Goal: Information Seeking & Learning: Learn about a topic

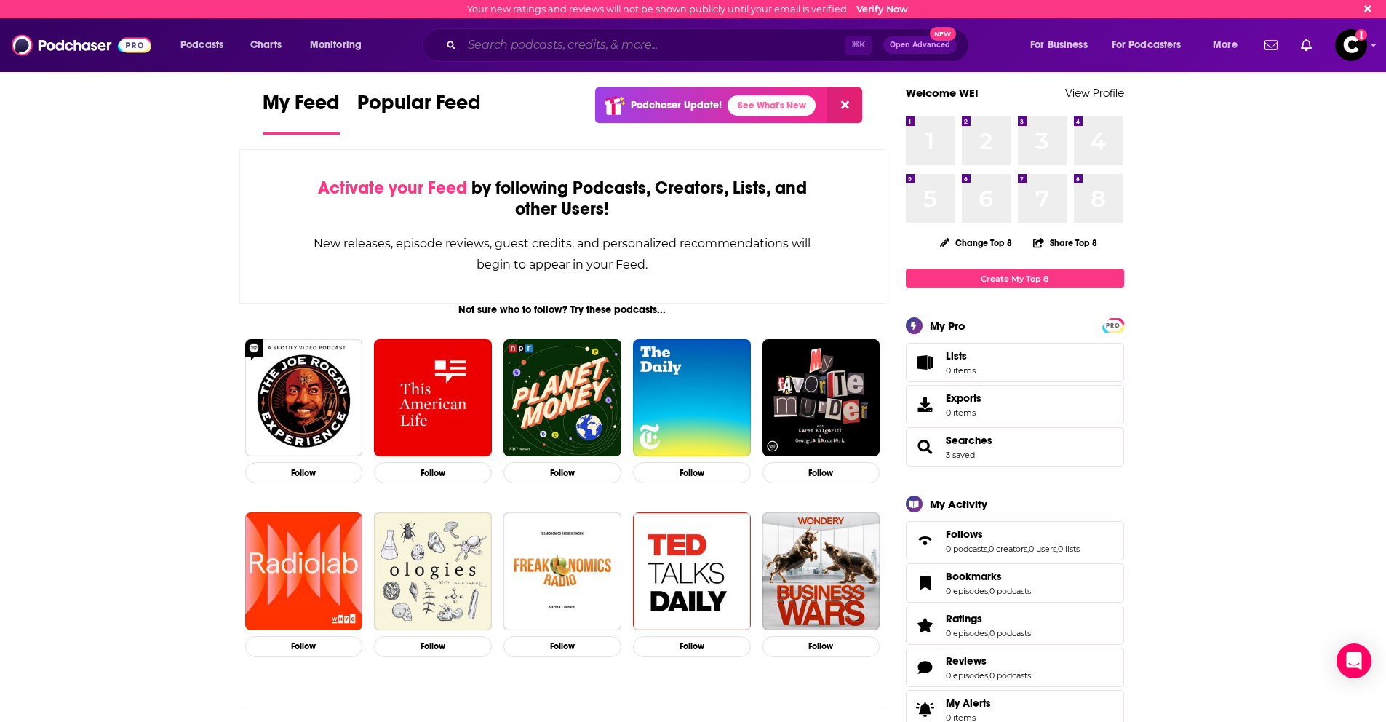
click at [546, 48] on input "Search podcasts, credits, & more..." at bounding box center [653, 44] width 383 height 23
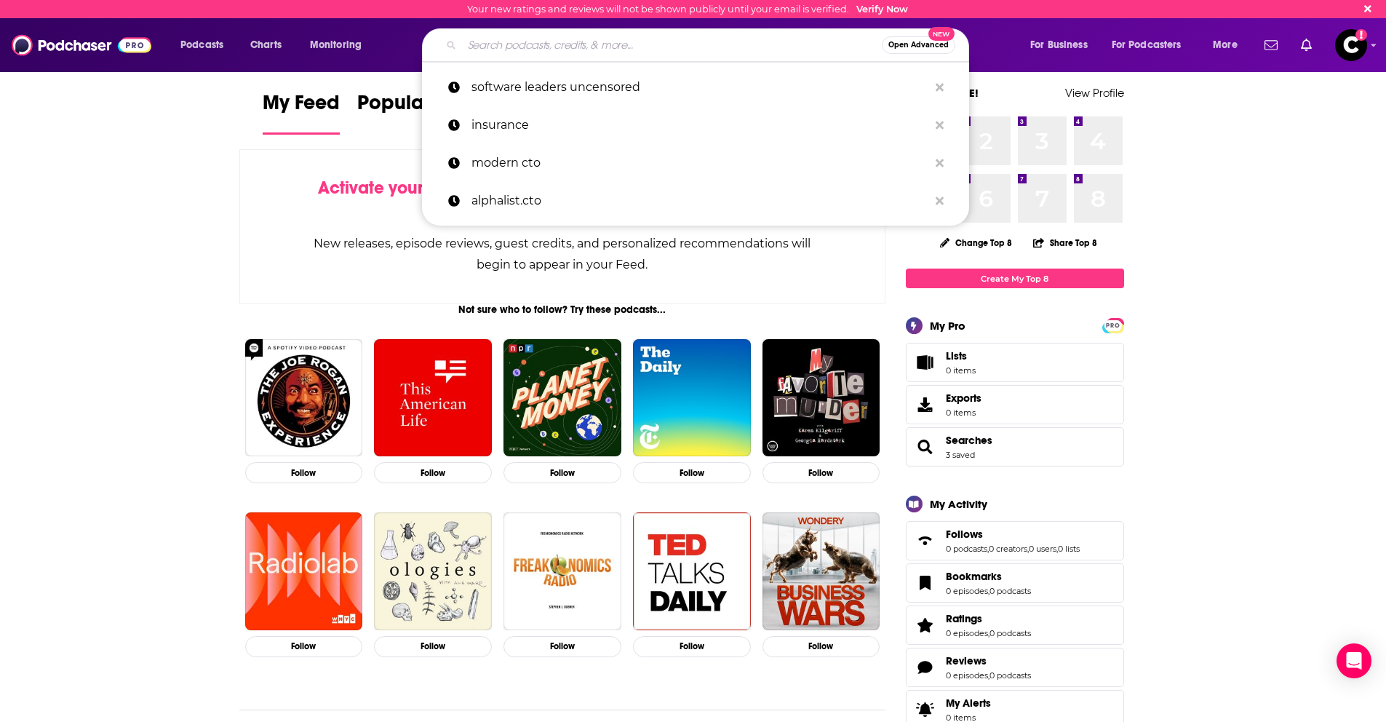
paste input "Codeword2025&"
type input "Codeword2025&"
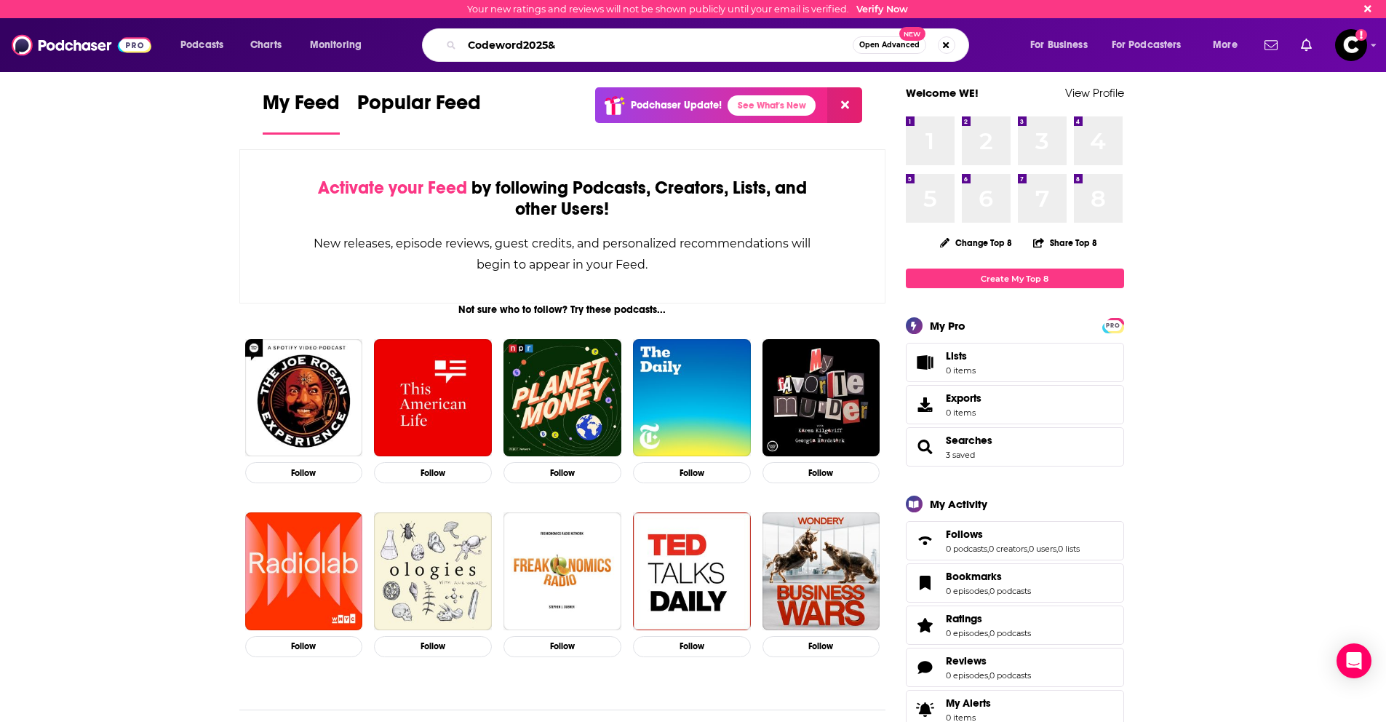
drag, startPoint x: 581, startPoint y: 41, endPoint x: 447, endPoint y: 42, distance: 133.9
click at [447, 42] on div "Codeword2025& Open Advanced New" at bounding box center [695, 44] width 547 height 33
type input "ODD LOTS"
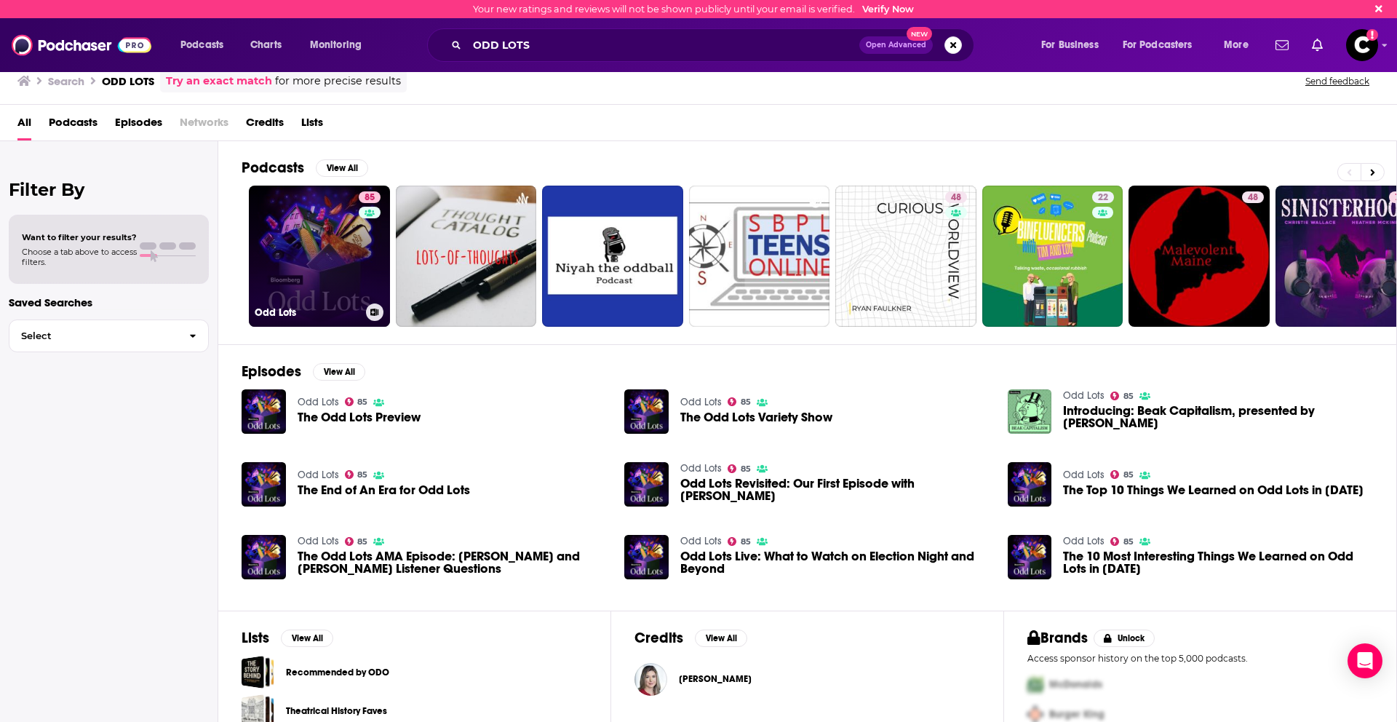
click at [282, 246] on link "85 Odd Lots" at bounding box center [319, 256] width 141 height 141
